Goal: Transaction & Acquisition: Purchase product/service

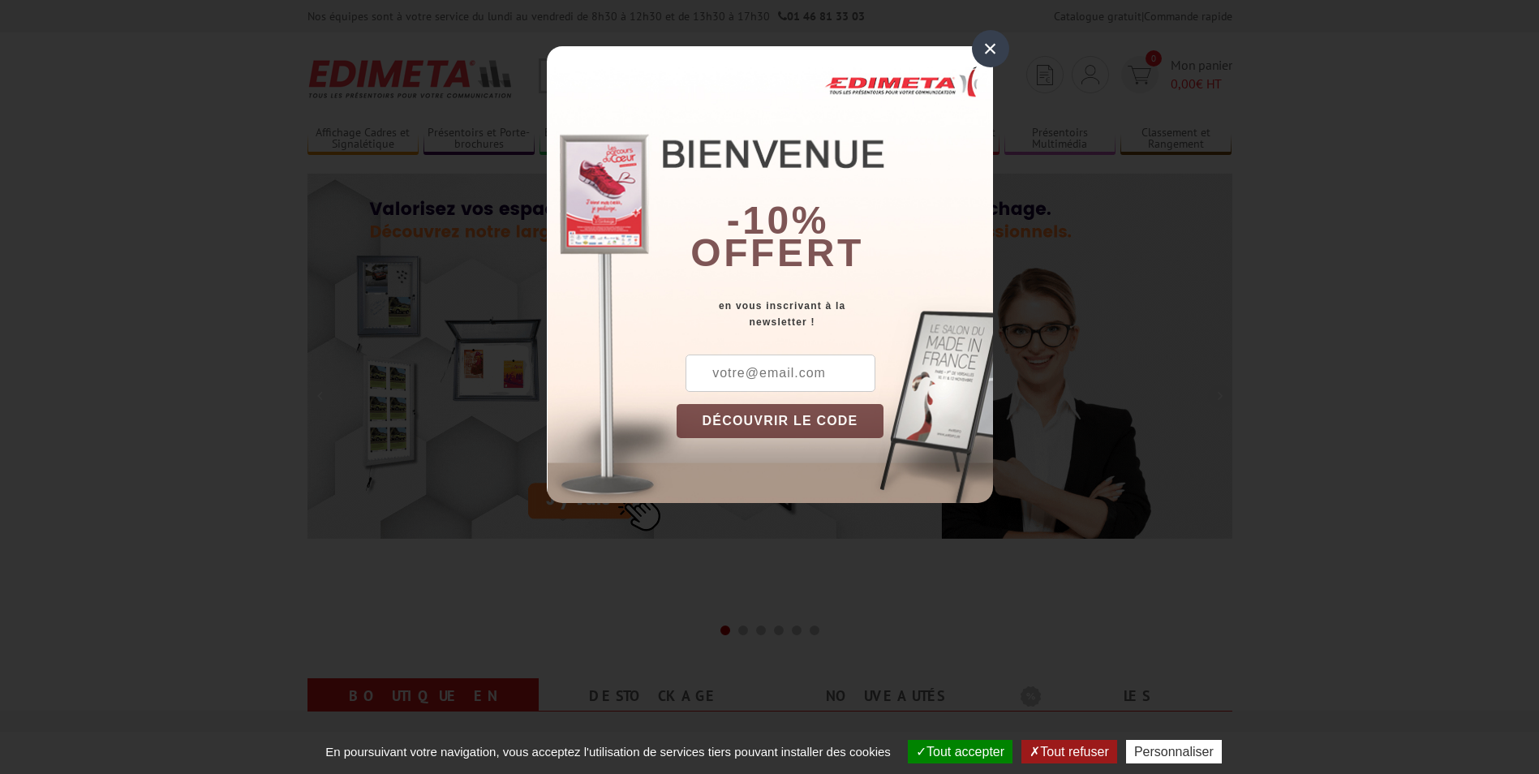
click at [990, 37] on div "×" at bounding box center [990, 48] width 37 height 37
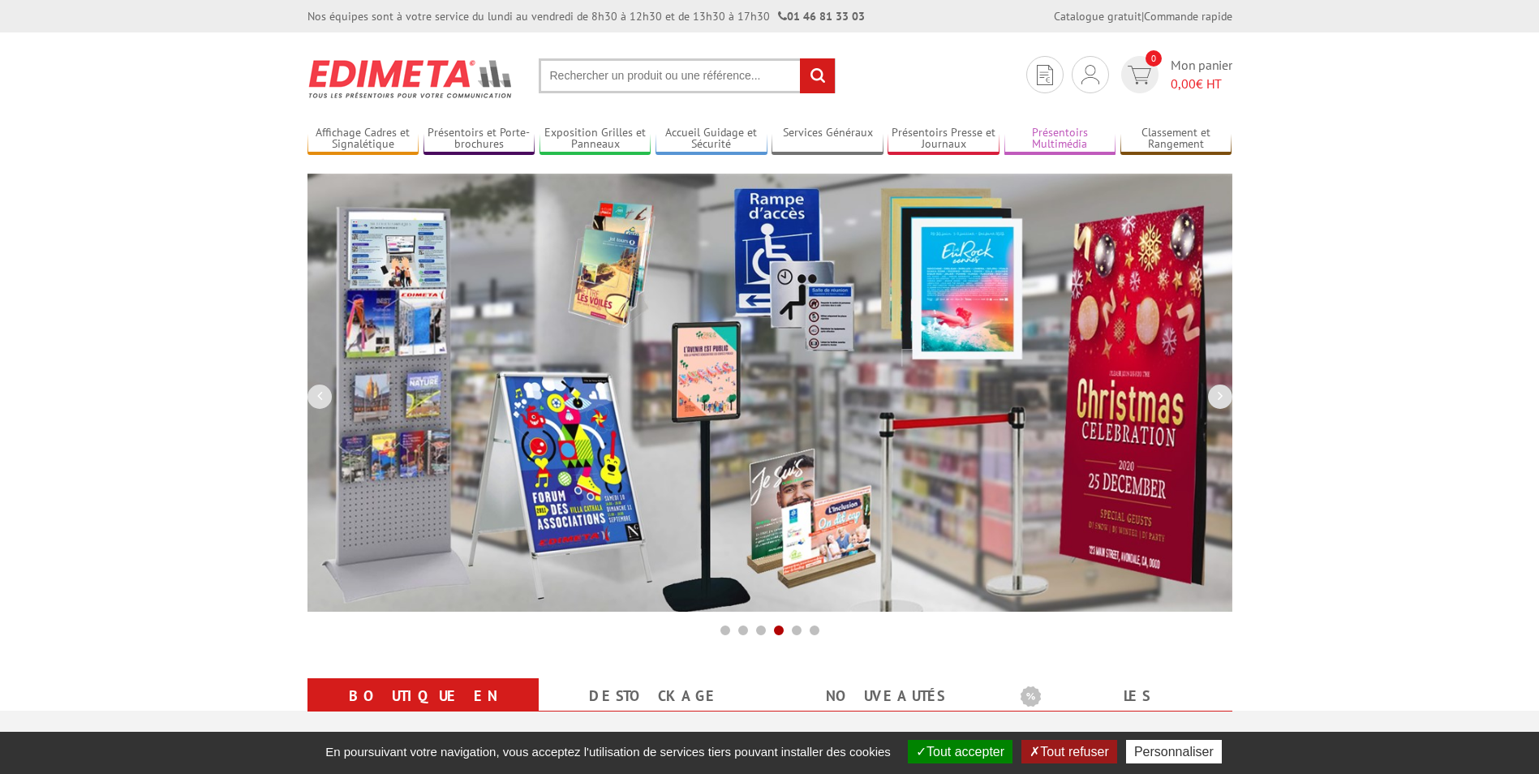
click at [1080, 137] on link "Présentoirs Multimédia" at bounding box center [1060, 139] width 112 height 27
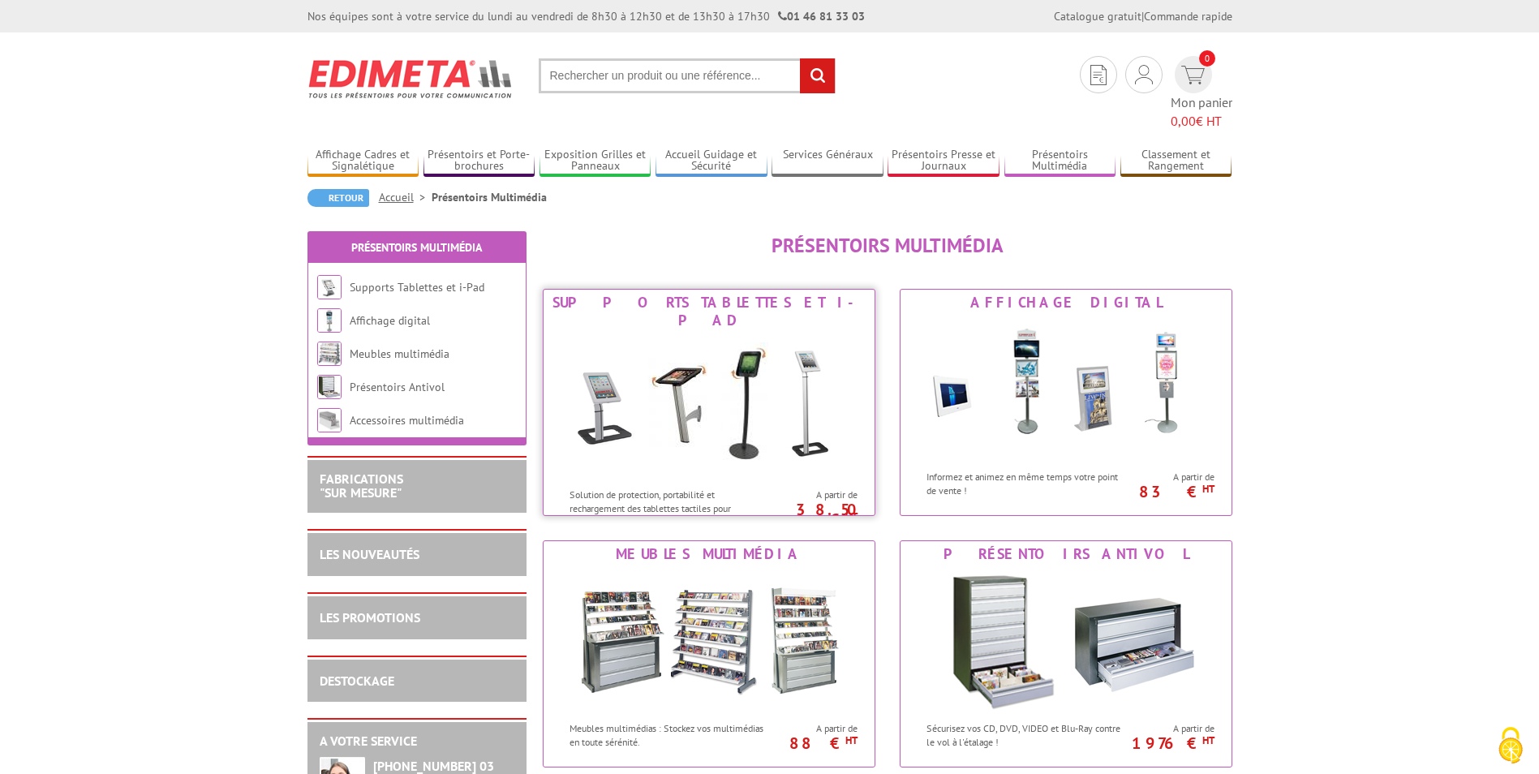
click at [746, 333] on img at bounding box center [709, 406] width 300 height 146
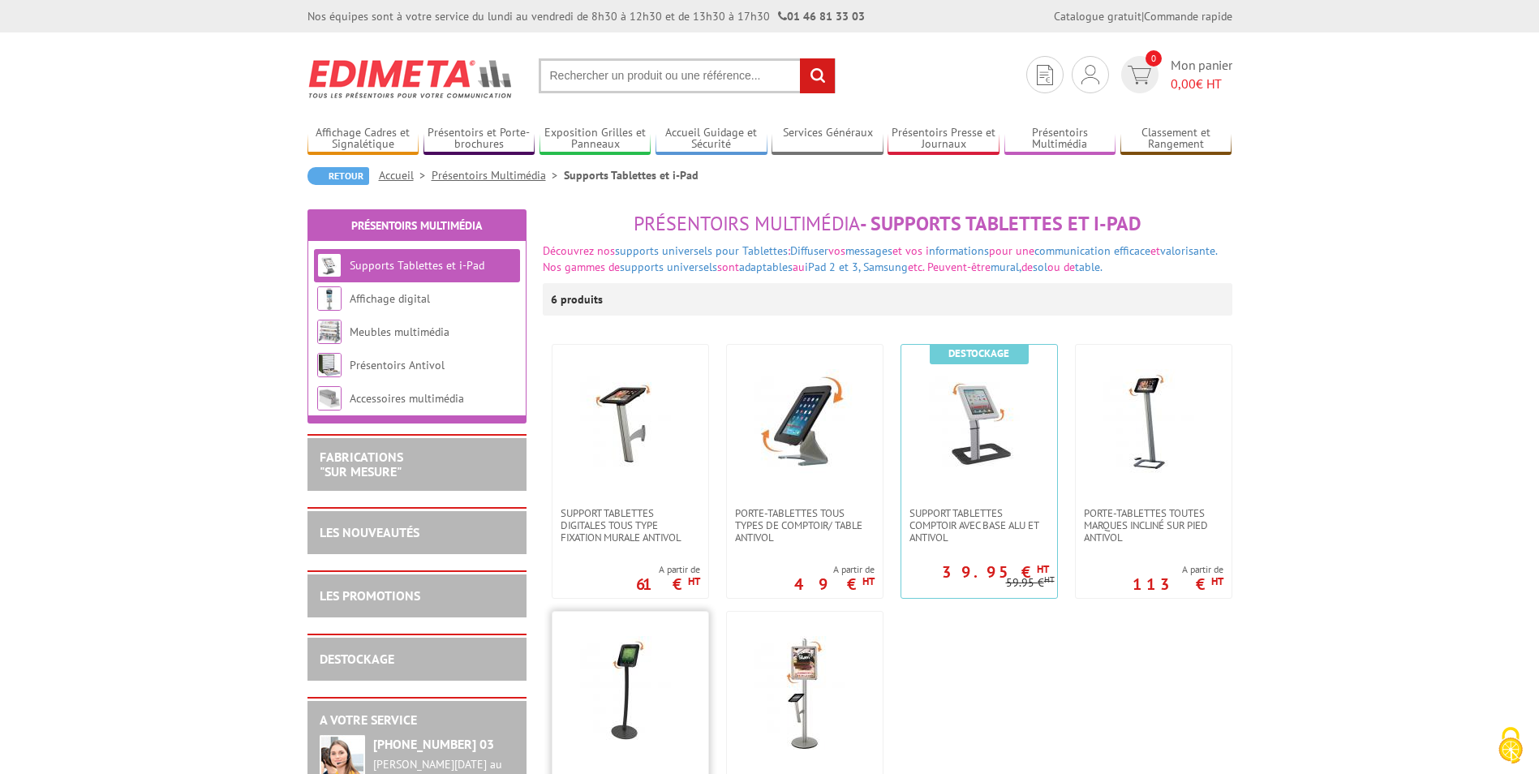
click at [621, 646] on img at bounding box center [631, 693] width 114 height 114
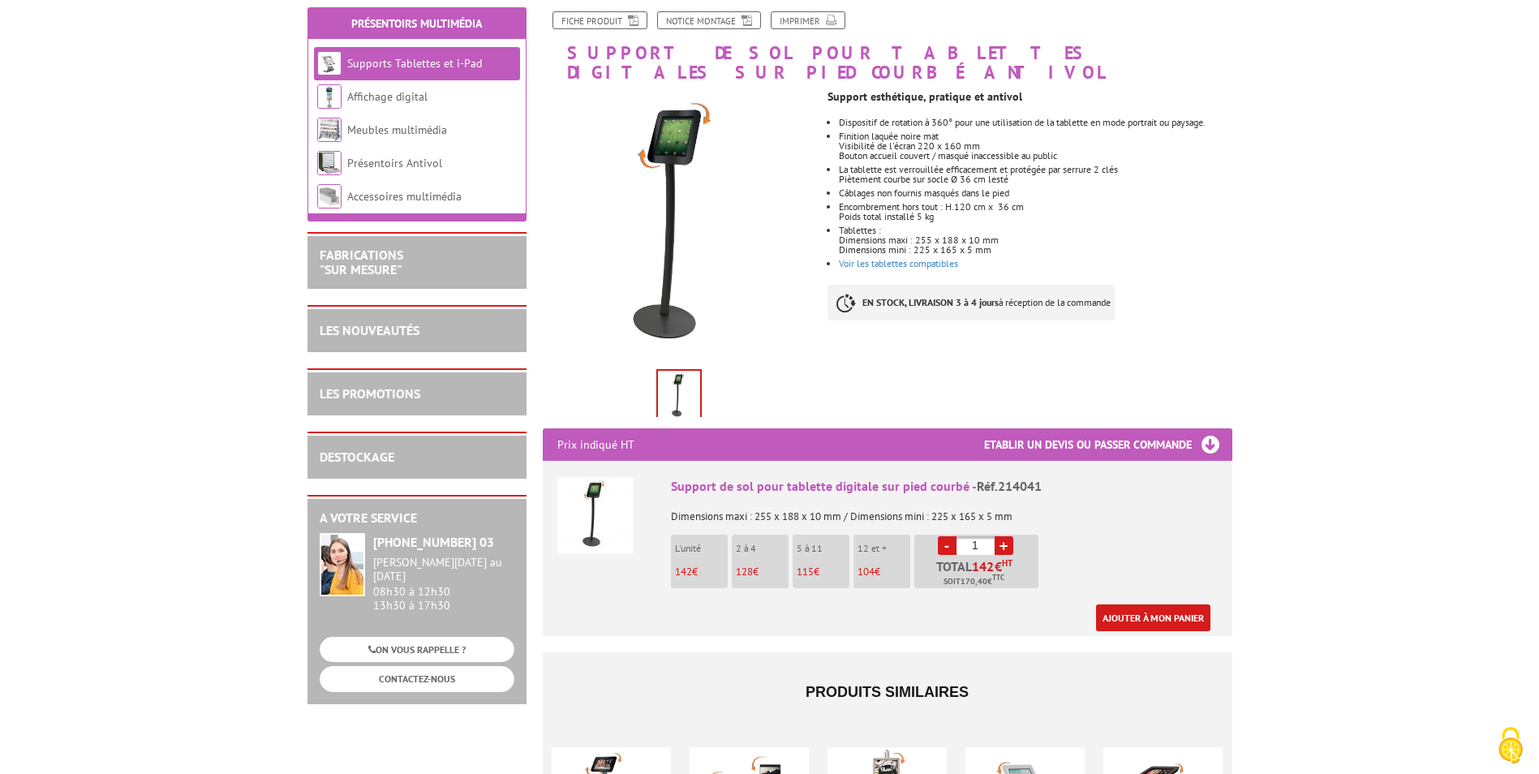
scroll to position [162, 0]
